Goal: Information Seeking & Learning: Check status

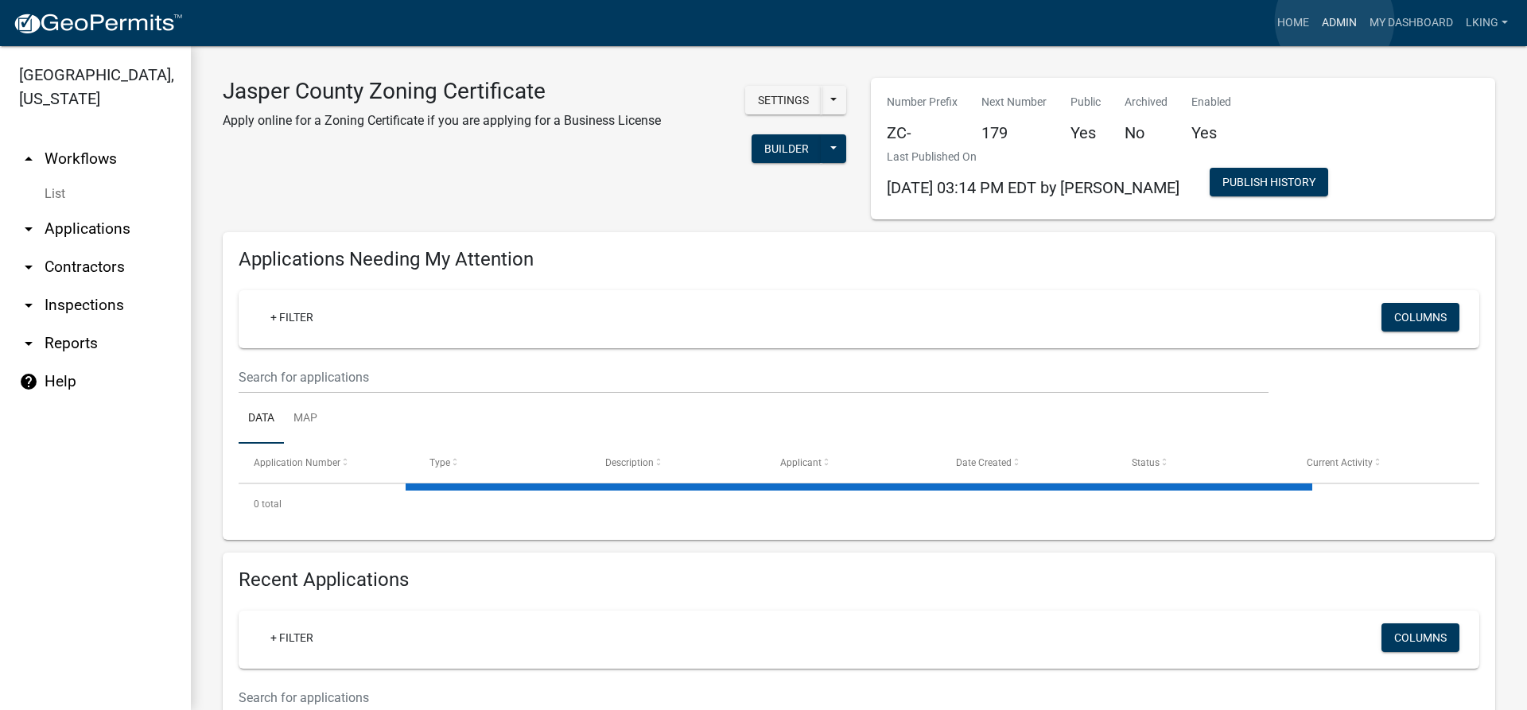
click at [1334, 22] on link "Admin" at bounding box center [1339, 23] width 48 height 30
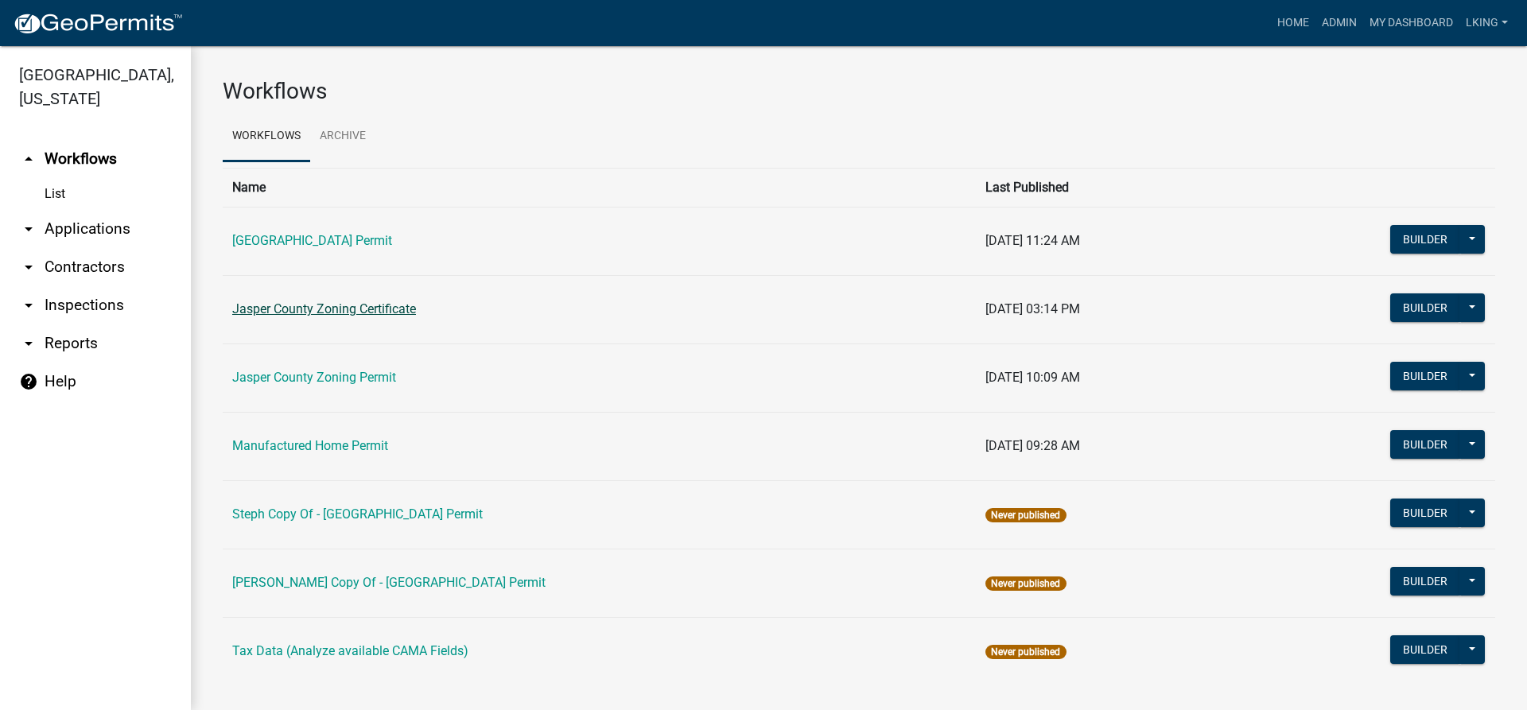
click at [333, 308] on link "Jasper County Zoning Certificate" at bounding box center [324, 308] width 184 height 15
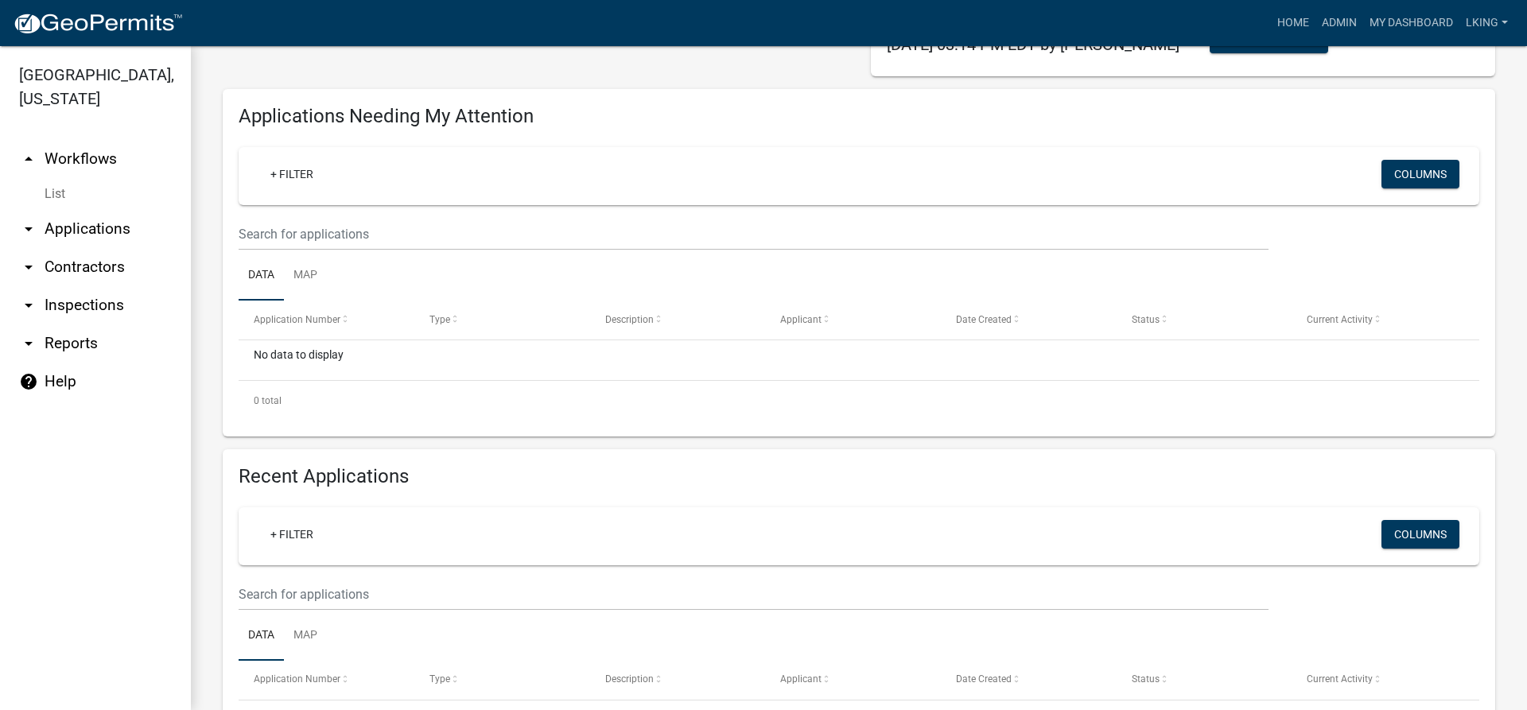
scroll to position [159, 0]
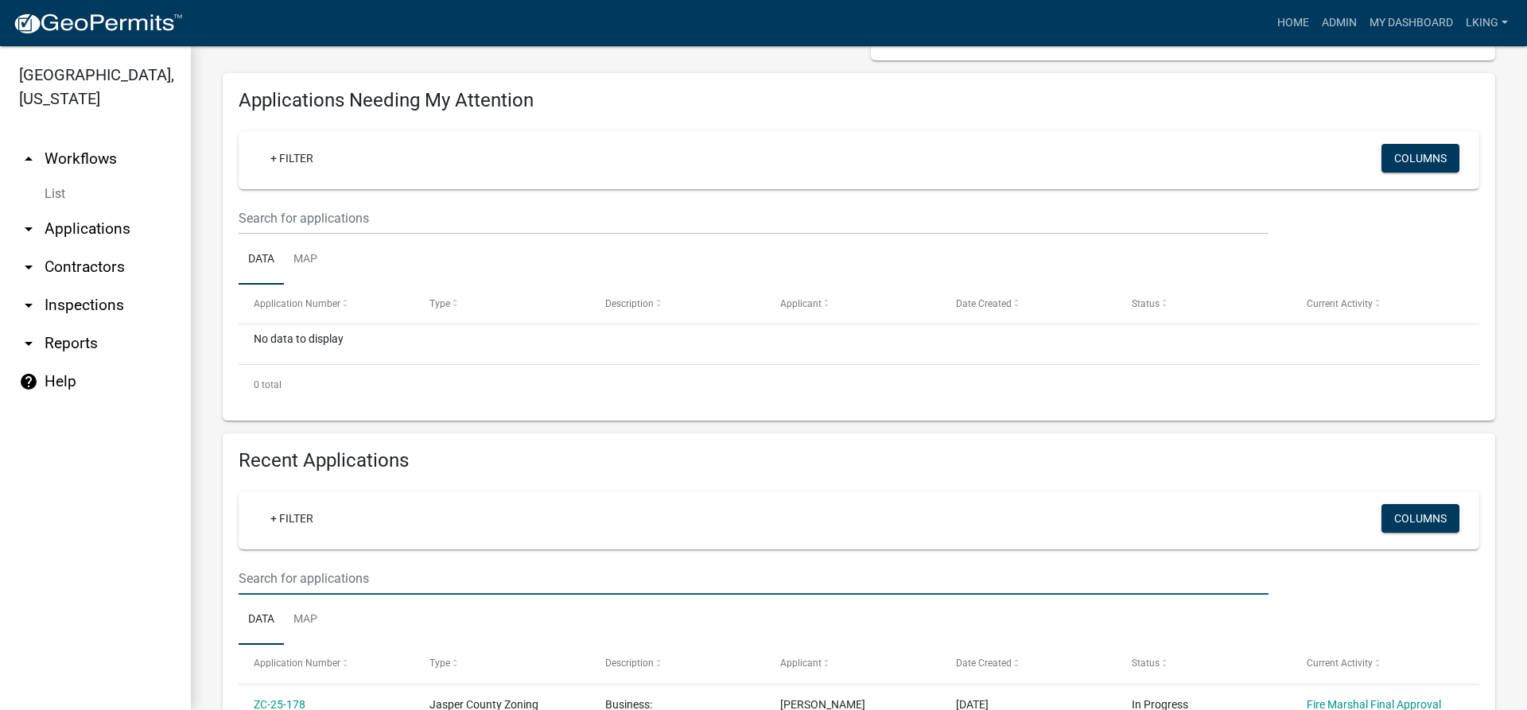
click at [337, 580] on input "text" at bounding box center [754, 578] width 1030 height 33
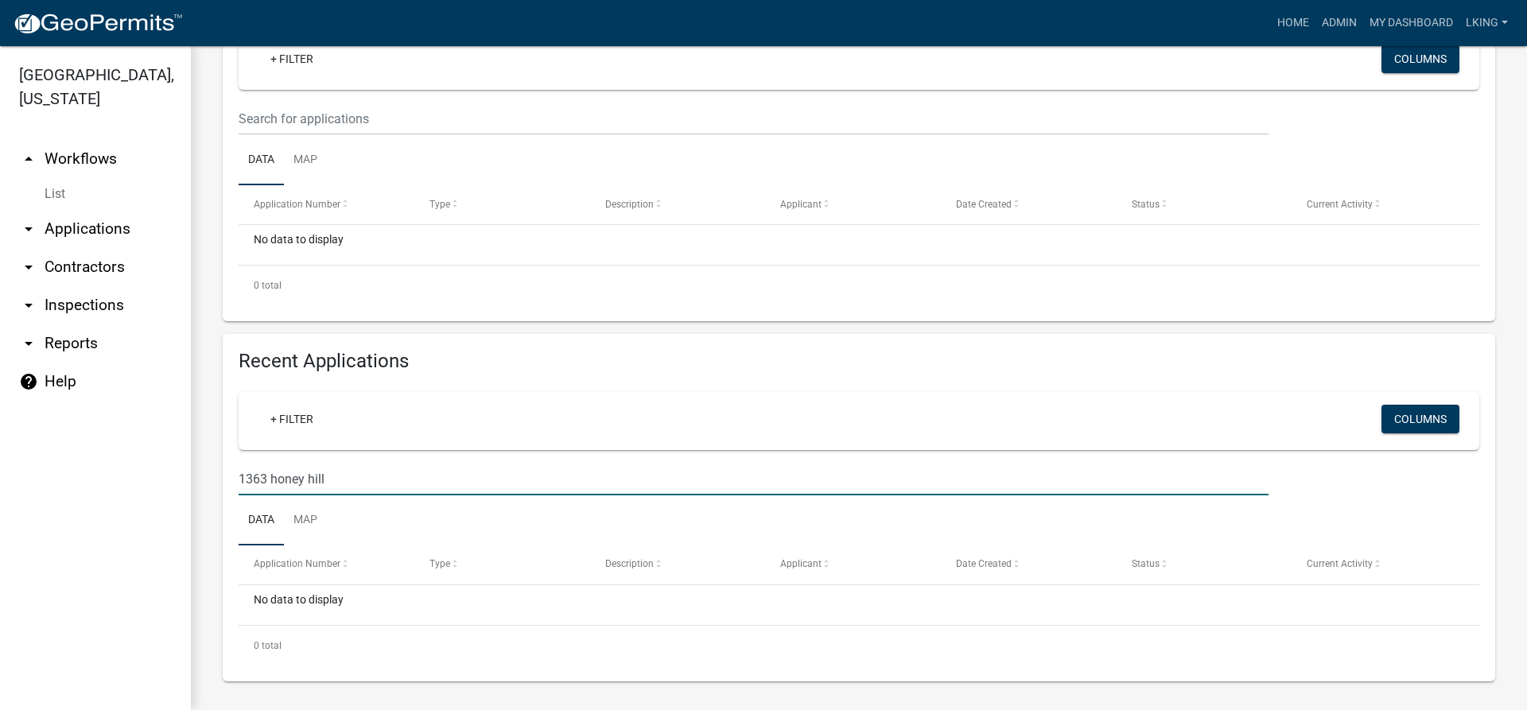
scroll to position [262, 0]
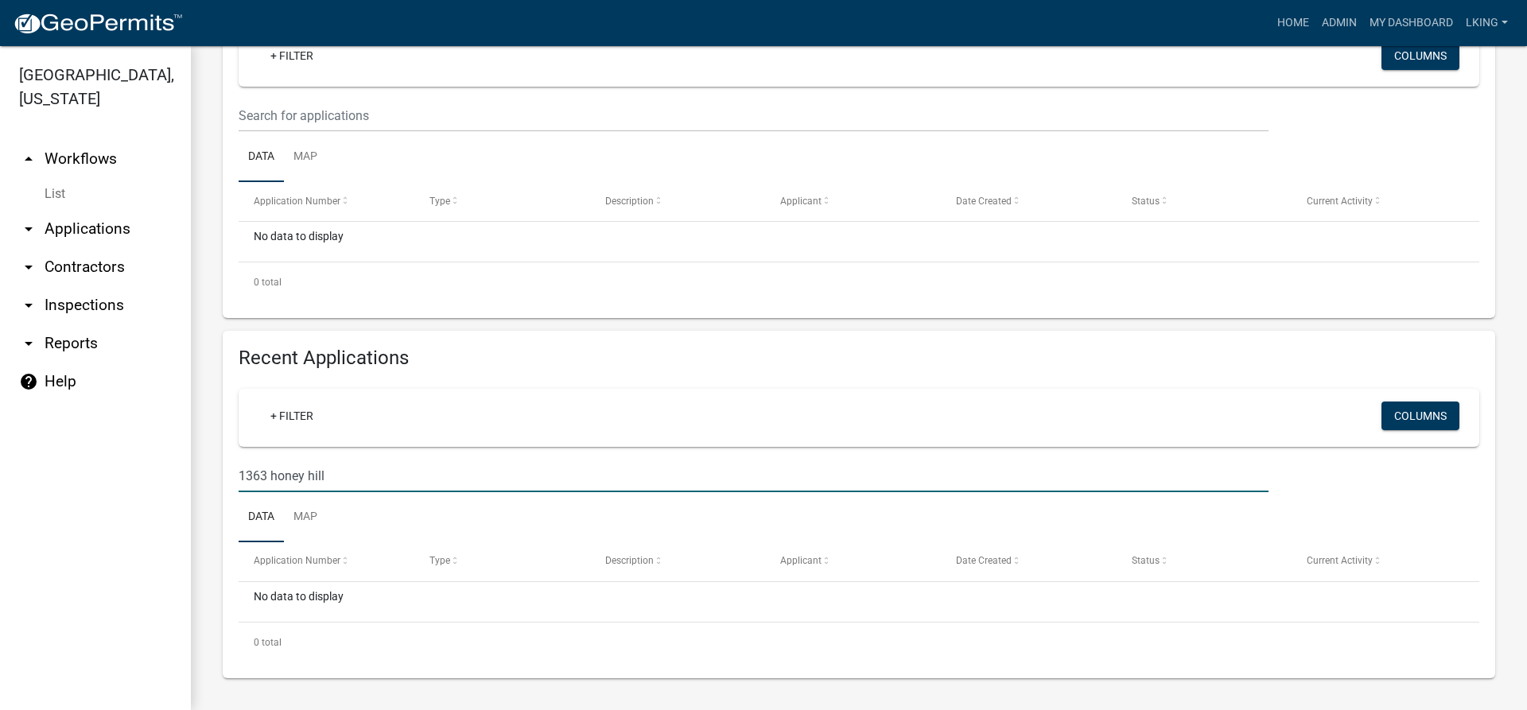
type input "1363 honey hill"
